Goal: Information Seeking & Learning: Understand process/instructions

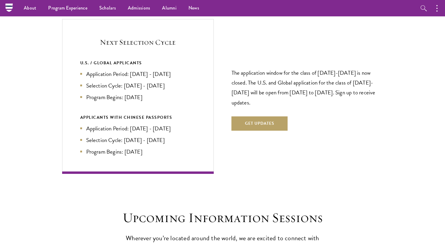
scroll to position [1233, 0]
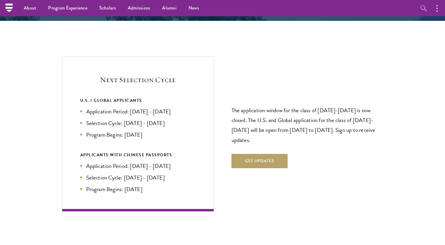
click at [155, 107] on li "Application Period: [DATE] - [DATE]" at bounding box center [137, 111] width 115 height 9
click at [151, 119] on li "Selection Cycle: [DATE] - [DATE]" at bounding box center [137, 123] width 115 height 9
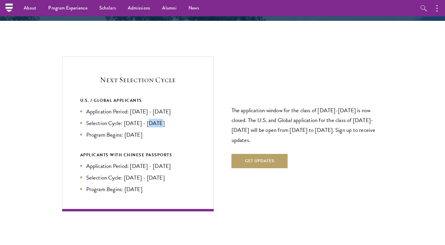
click at [151, 119] on li "Selection Cycle: [DATE] - [DATE]" at bounding box center [137, 123] width 115 height 9
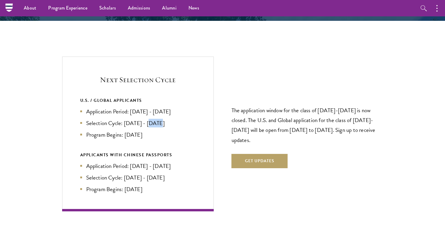
click at [151, 119] on li "Selection Cycle: [DATE] - [DATE]" at bounding box center [137, 123] width 115 height 9
click at [150, 130] on li "Program Begins: [DATE]" at bounding box center [137, 134] width 115 height 9
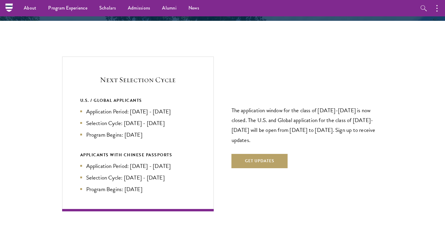
click at [150, 130] on li "Program Begins: [DATE]" at bounding box center [137, 134] width 115 height 9
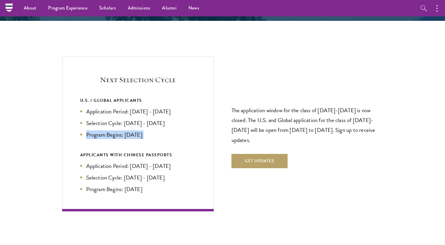
click at [151, 119] on li "Selection Cycle: [DATE] - [DATE]" at bounding box center [137, 123] width 115 height 9
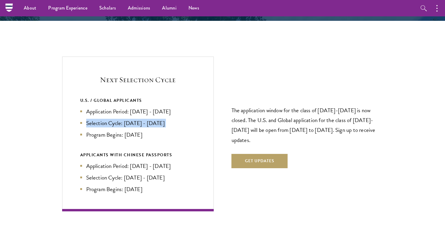
click at [151, 119] on li "Selection Cycle: [DATE] - [DATE]" at bounding box center [137, 123] width 115 height 9
click at [147, 130] on li "Program Begins: [DATE]" at bounding box center [137, 134] width 115 height 9
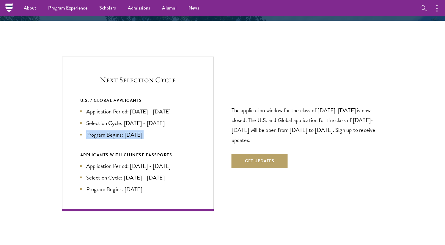
click at [150, 119] on li "Selection Cycle: [DATE] - [DATE]" at bounding box center [137, 123] width 115 height 9
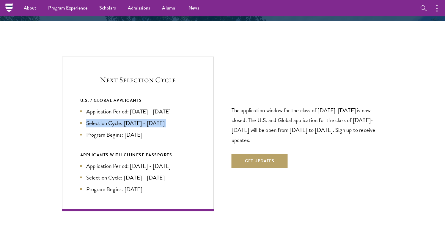
click at [150, 119] on li "Selection Cycle: [DATE] - [DATE]" at bounding box center [137, 123] width 115 height 9
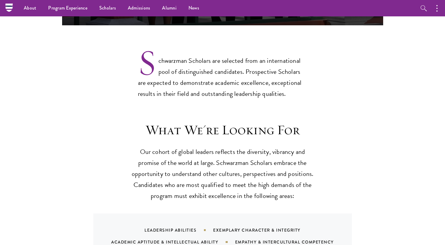
scroll to position [424, 0]
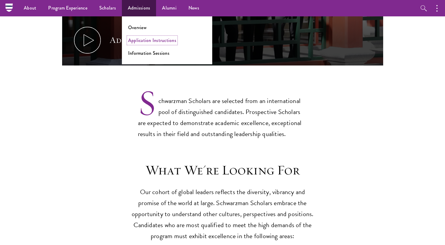
click at [143, 39] on link "Application Instructions" at bounding box center [152, 40] width 48 height 7
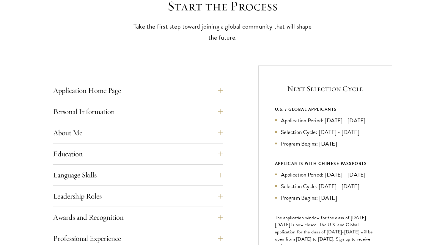
scroll to position [189, 0]
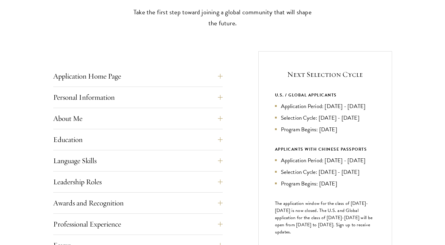
click at [312, 164] on li "Application Period: [DATE] - [DATE]" at bounding box center [325, 160] width 100 height 9
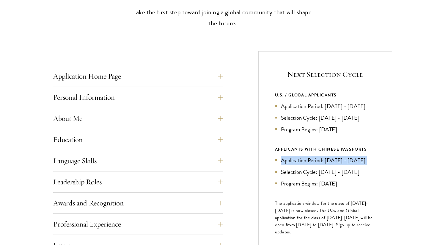
click at [307, 188] on ul "Application Period: Jan 2026 - May 2026 Selection Cycle: Jun - Jul 2026 Program…" at bounding box center [325, 172] width 100 height 32
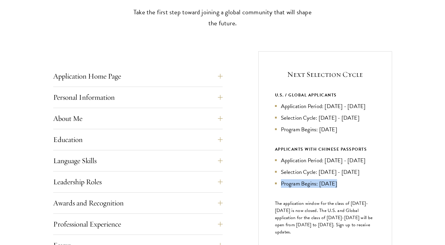
click at [307, 188] on ul "Application Period: Jan 2026 - May 2026 Selection Cycle: Jun - Jul 2026 Program…" at bounding box center [325, 172] width 100 height 32
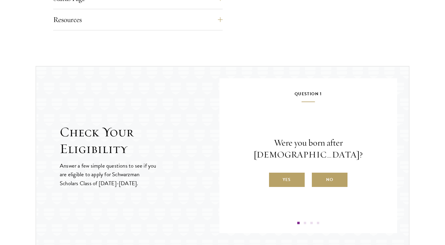
scroll to position [563, 0]
click at [316, 151] on p "Were you born after August 1, 1998?" at bounding box center [308, 148] width 142 height 24
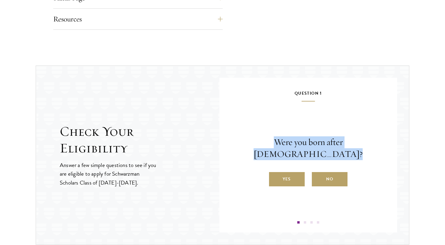
click at [316, 151] on p "Were you born after August 1, 1998?" at bounding box center [308, 148] width 142 height 24
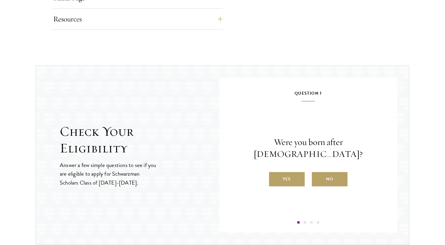
click at [316, 151] on p "Were you born after August 1, 1998?" at bounding box center [308, 148] width 142 height 24
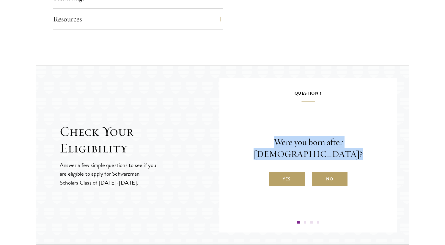
click at [316, 151] on p "Were you born after August 1, 1998?" at bounding box center [308, 148] width 142 height 24
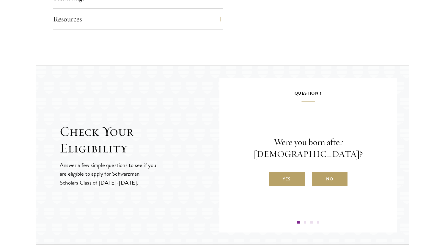
click at [316, 151] on p "Were you born after August 1, 1998?" at bounding box center [308, 148] width 142 height 24
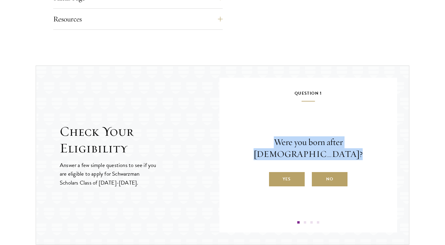
click at [316, 151] on p "Were you born after August 1, 1998?" at bounding box center [308, 148] width 142 height 24
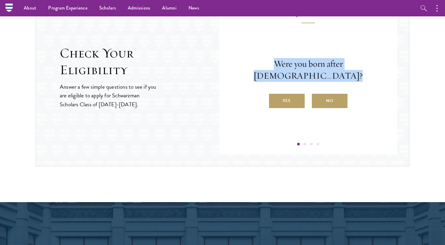
scroll to position [627, 0]
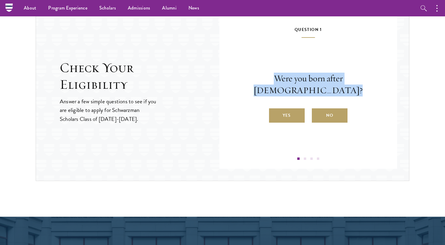
click at [305, 159] on span at bounding box center [305, 158] width 2 height 2
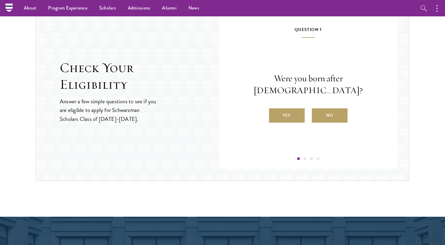
click at [305, 159] on span at bounding box center [305, 158] width 2 height 2
click at [316, 115] on label "No" at bounding box center [330, 115] width 36 height 14
click at [316, 114] on input "No" at bounding box center [314, 111] width 5 height 5
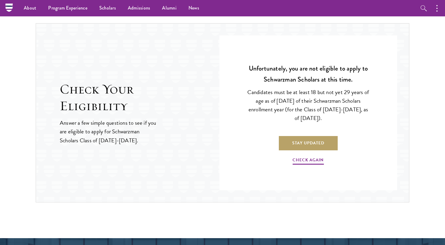
scroll to position [602, 0]
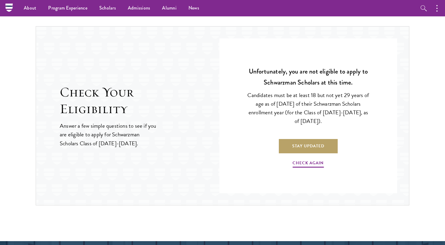
drag, startPoint x: 329, startPoint y: 95, endPoint x: 329, endPoint y: 120, distance: 24.1
click at [329, 120] on p "Candidates must be at least 18 but not yet 29 years of age as of [DATE] of thei…" at bounding box center [308, 108] width 124 height 34
click at [315, 165] on link "Check Again" at bounding box center [308, 163] width 31 height 9
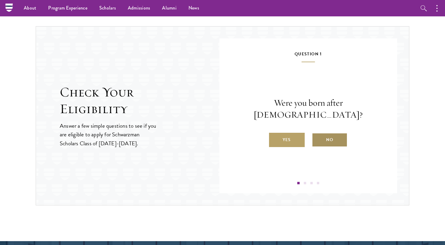
click at [319, 135] on label "No" at bounding box center [330, 140] width 36 height 14
click at [317, 135] on input "No" at bounding box center [314, 135] width 5 height 5
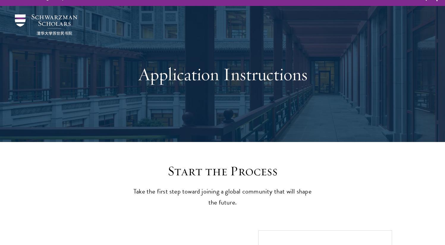
scroll to position [6, 0]
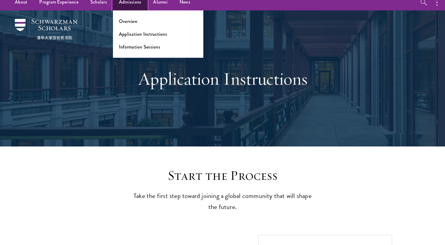
click at [117, 1] on link "Admissions" at bounding box center [130, 2] width 34 height 16
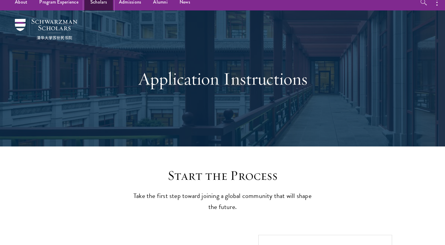
click at [98, 1] on link "Scholars" at bounding box center [98, 2] width 29 height 16
